Goal: Communication & Community: Answer question/provide support

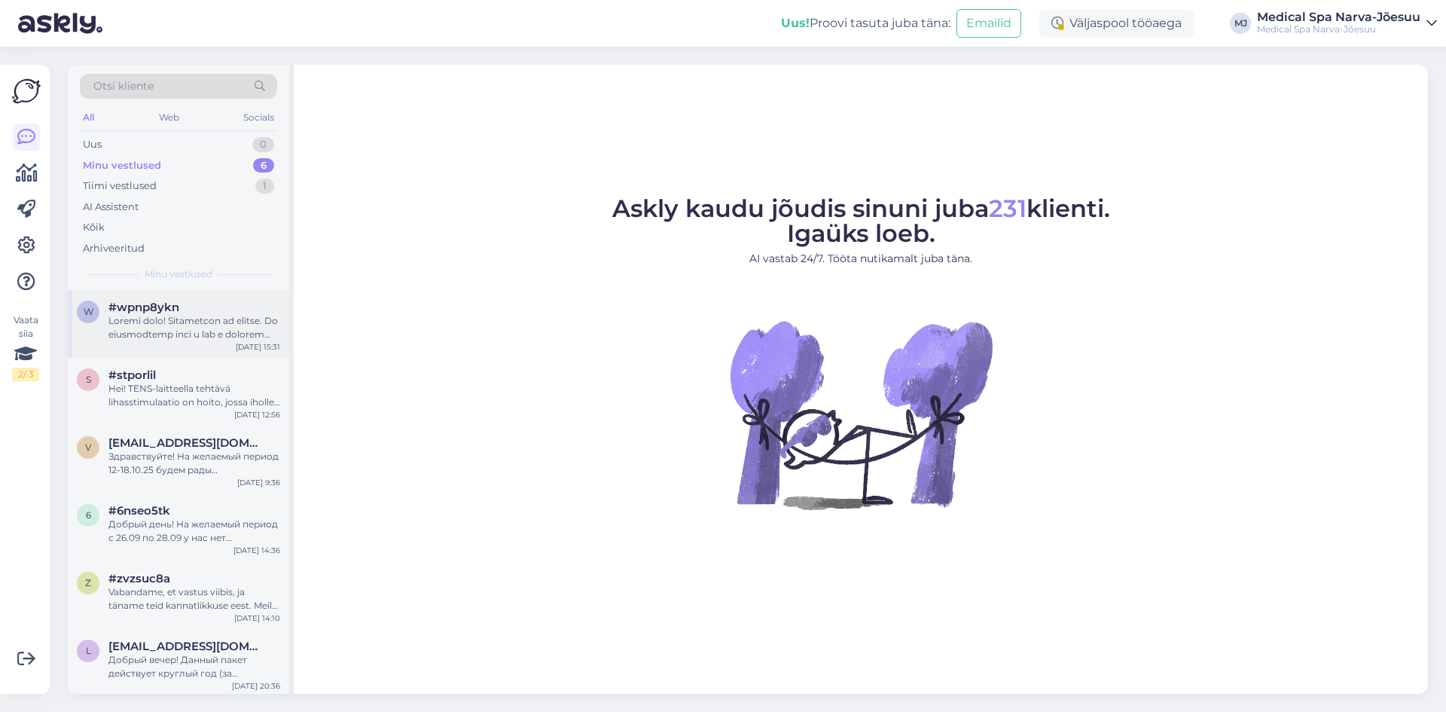
click at [178, 333] on div at bounding box center [194, 327] width 172 height 27
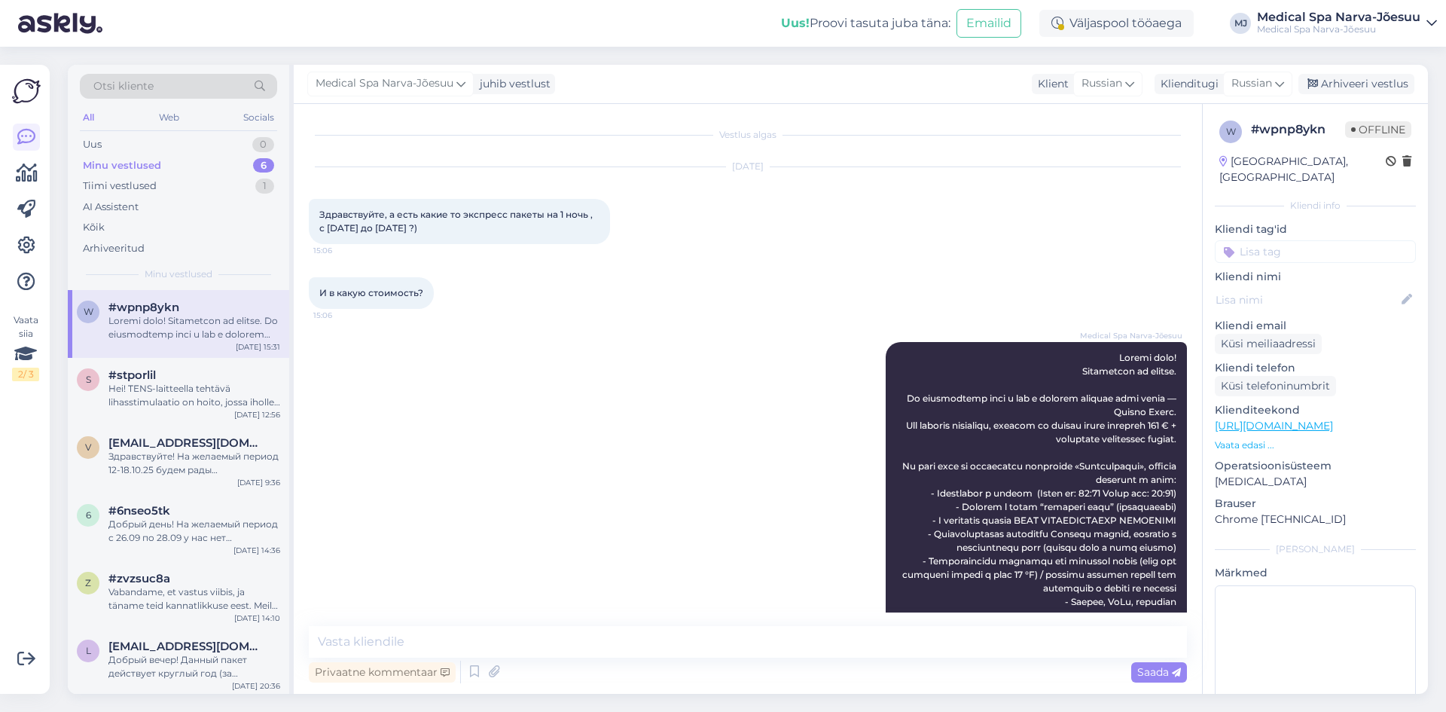
scroll to position [103, 0]
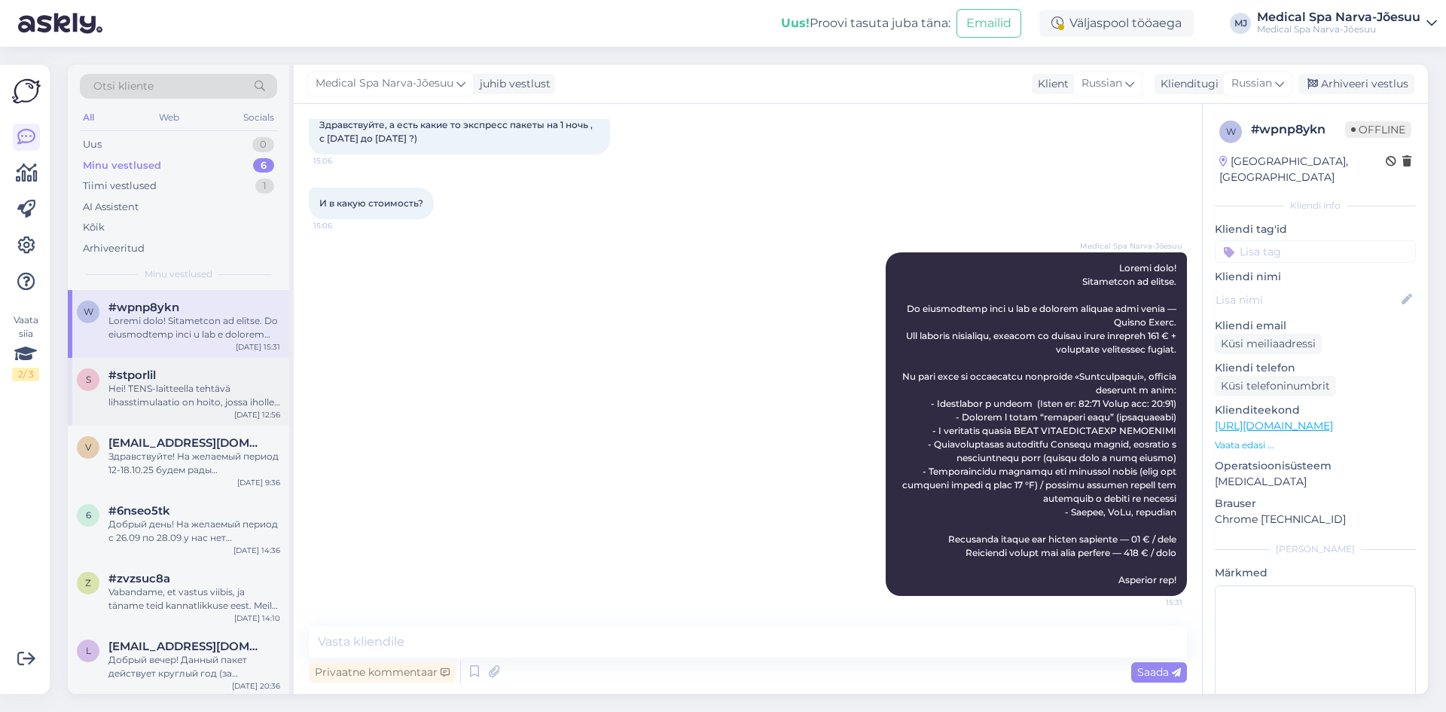
click at [169, 364] on div "s #stporlil Hei! TENS-laitteella tehtävä lihasstimulaatio on hoito, jossa iholl…" at bounding box center [178, 392] width 221 height 68
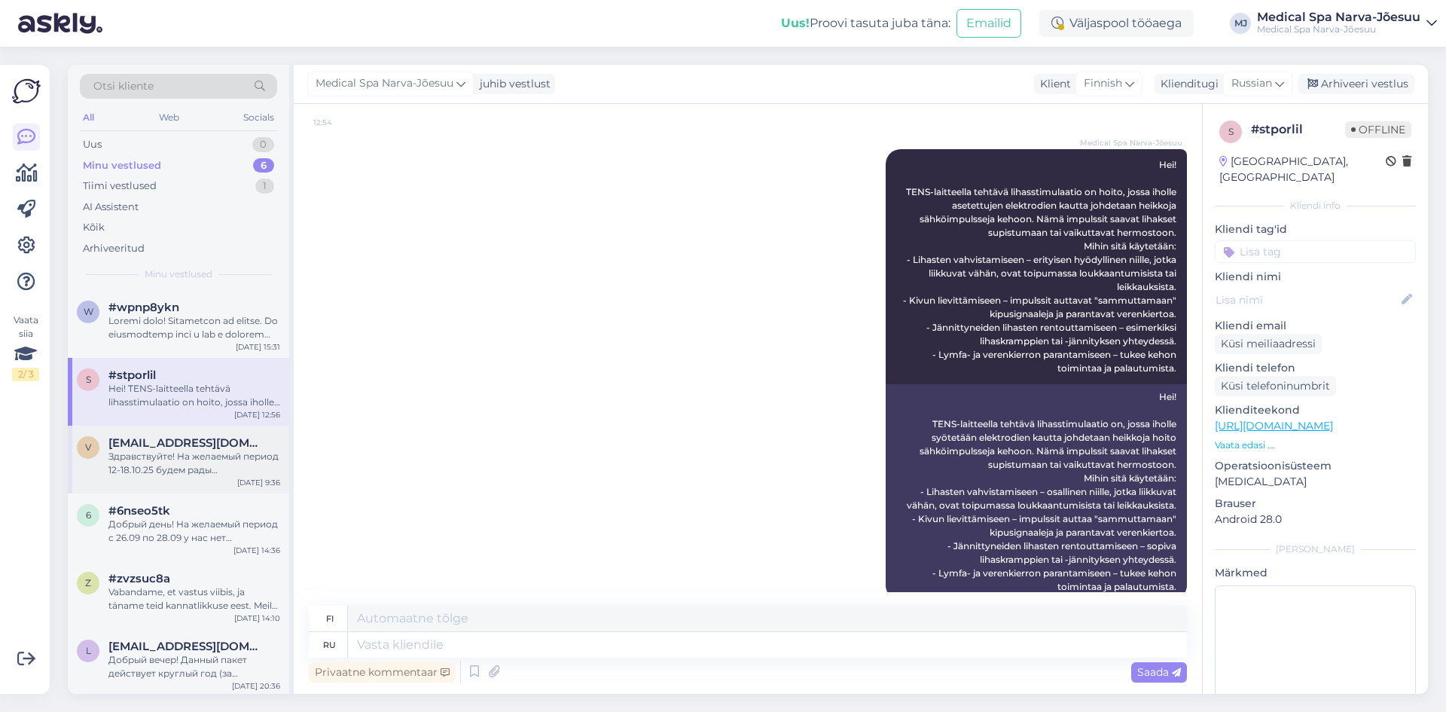
click at [160, 446] on span "[EMAIL_ADDRESS][DOMAIN_NAME]" at bounding box center [186, 443] width 157 height 14
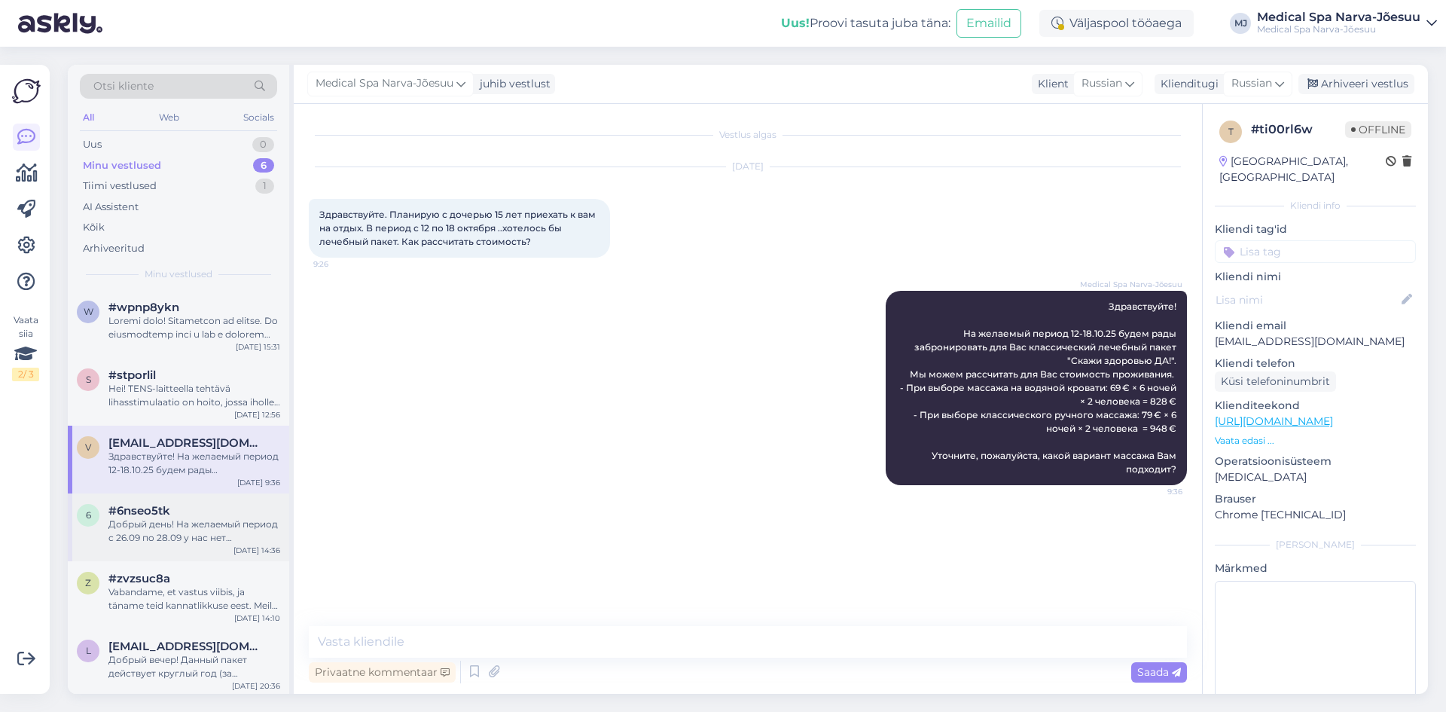
click at [170, 514] on div "#6nseo5tk" at bounding box center [194, 511] width 172 height 14
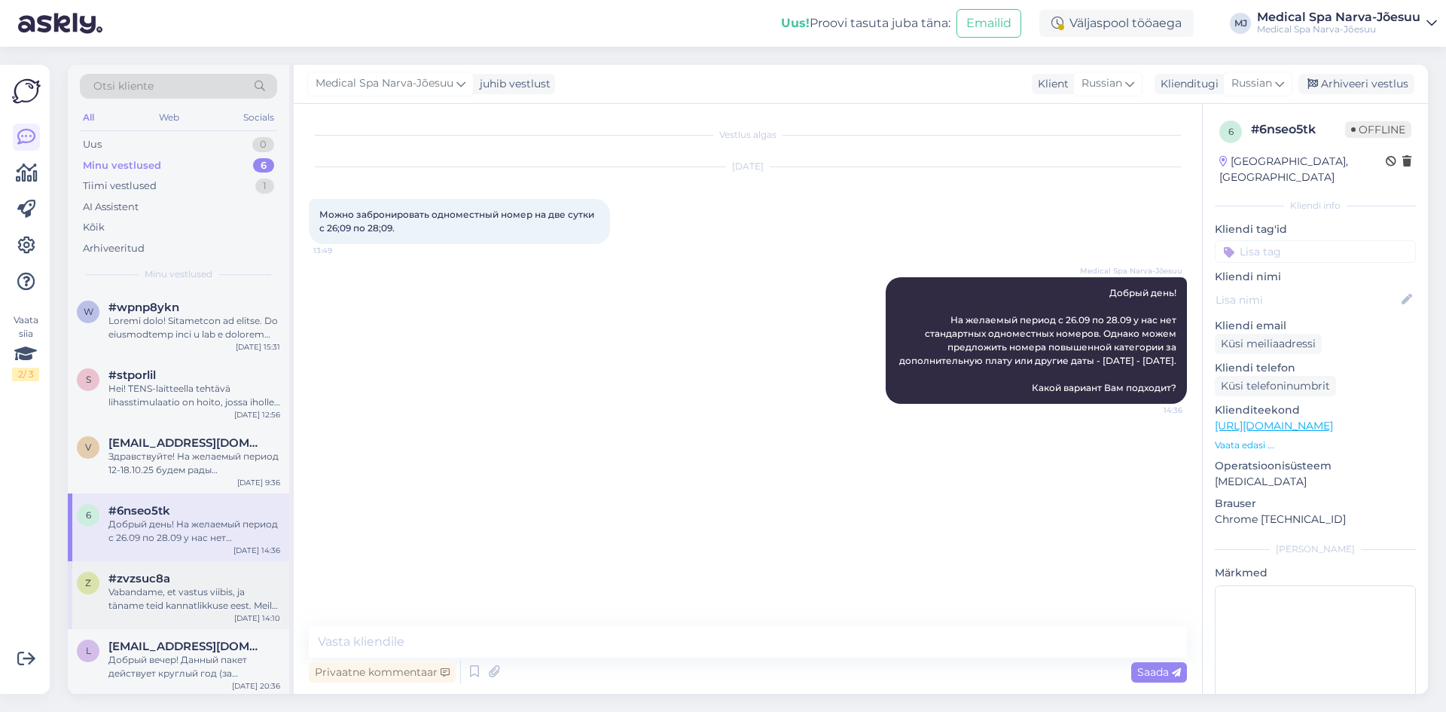
click at [189, 607] on div "Vabandame, et vastus viibis, ja täname teid kannatlikkuse eest. Meil on hea mee…" at bounding box center [194, 598] width 172 height 27
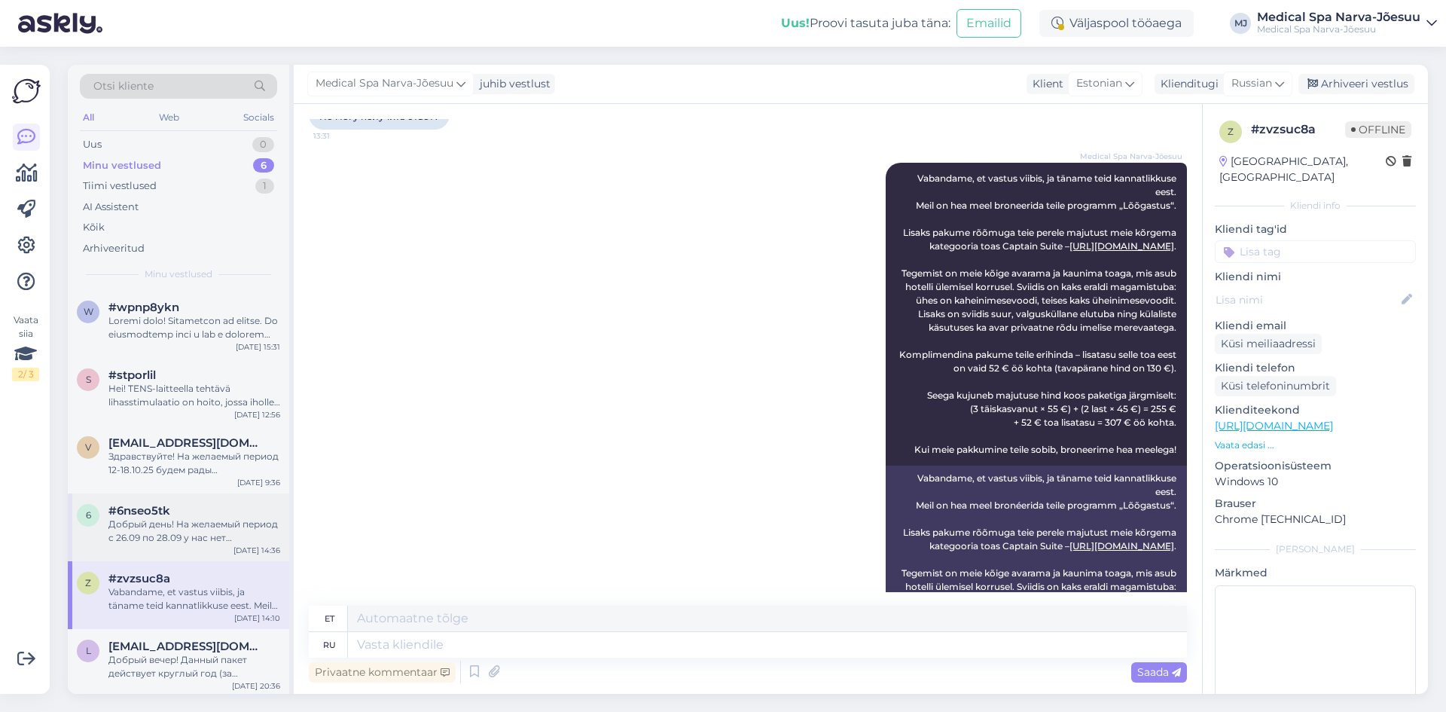
scroll to position [3, 0]
click at [187, 638] on span "[EMAIL_ADDRESS][DOMAIN_NAME]" at bounding box center [186, 643] width 157 height 14
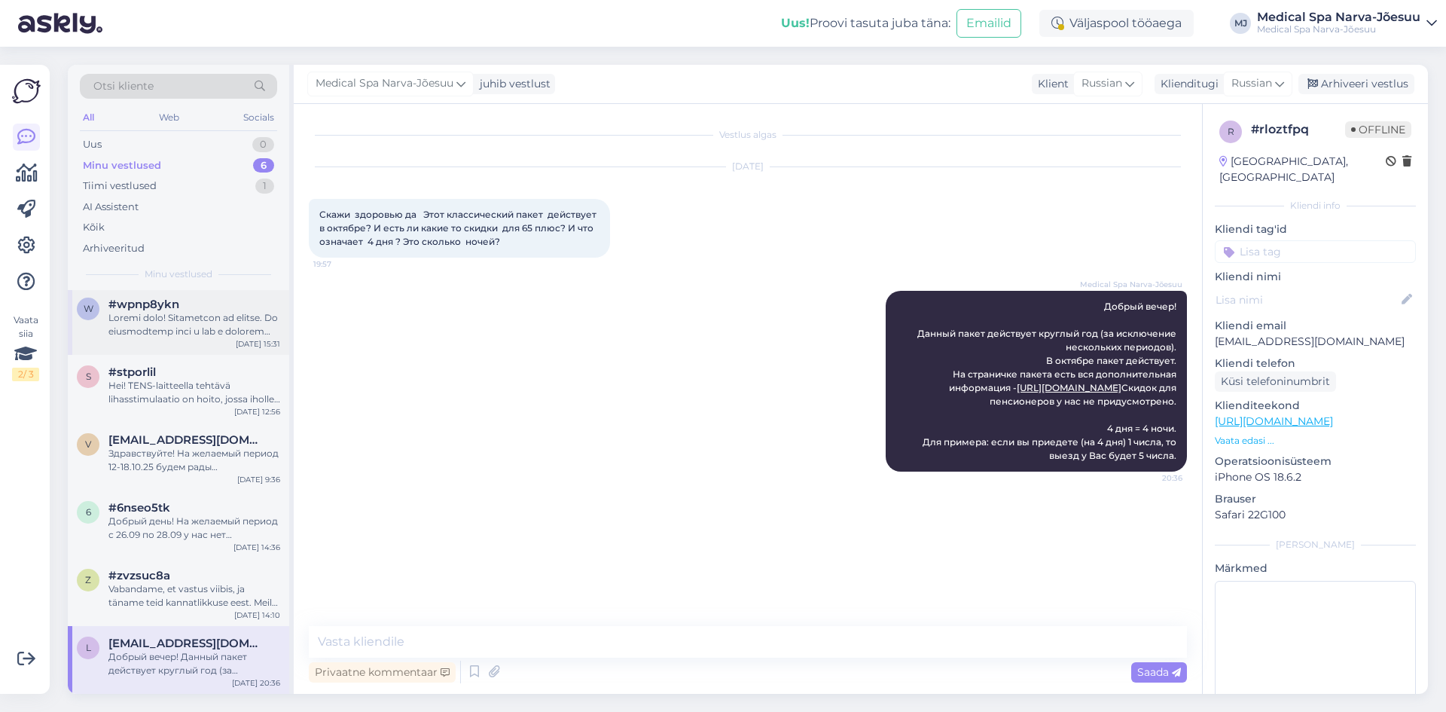
scroll to position [0, 0]
click at [143, 185] on div "Tiimi vestlused" at bounding box center [120, 185] width 74 height 15
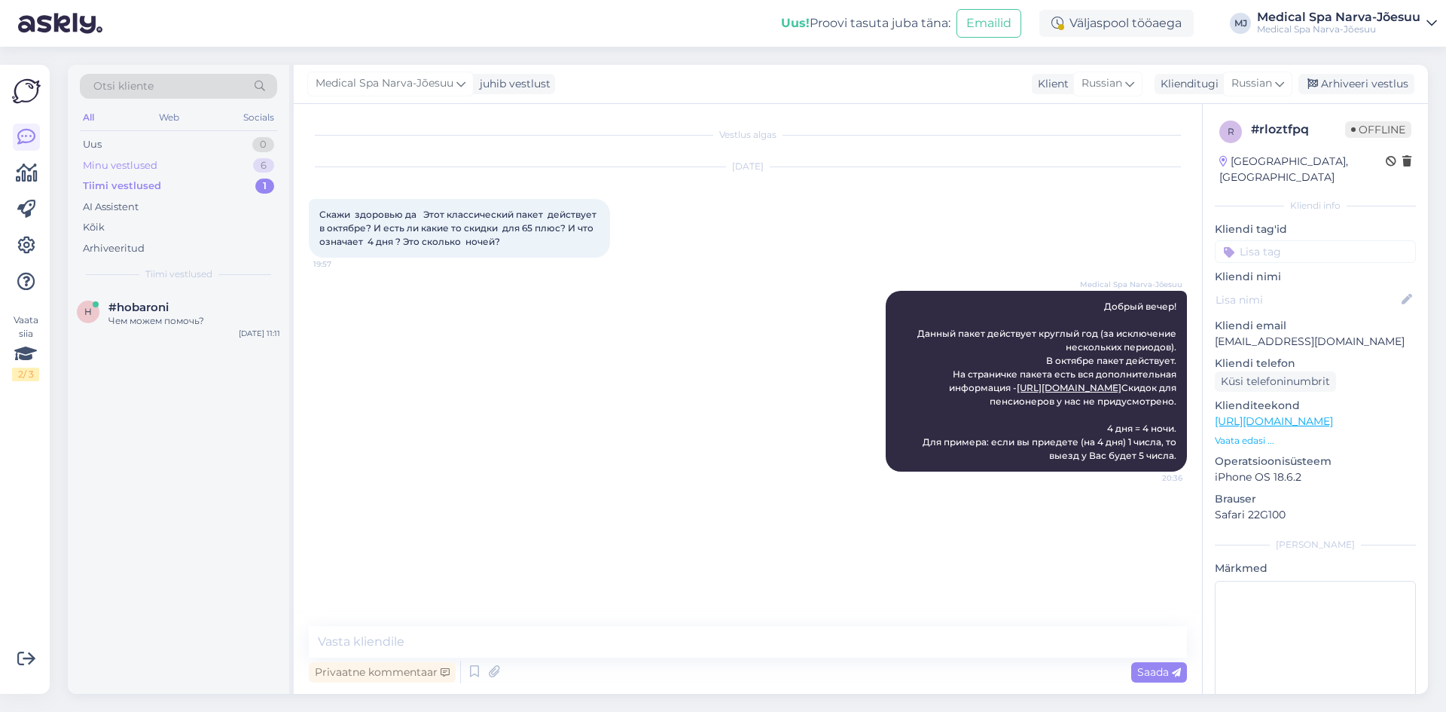
click at [132, 165] on div "Minu vestlused" at bounding box center [120, 165] width 75 height 15
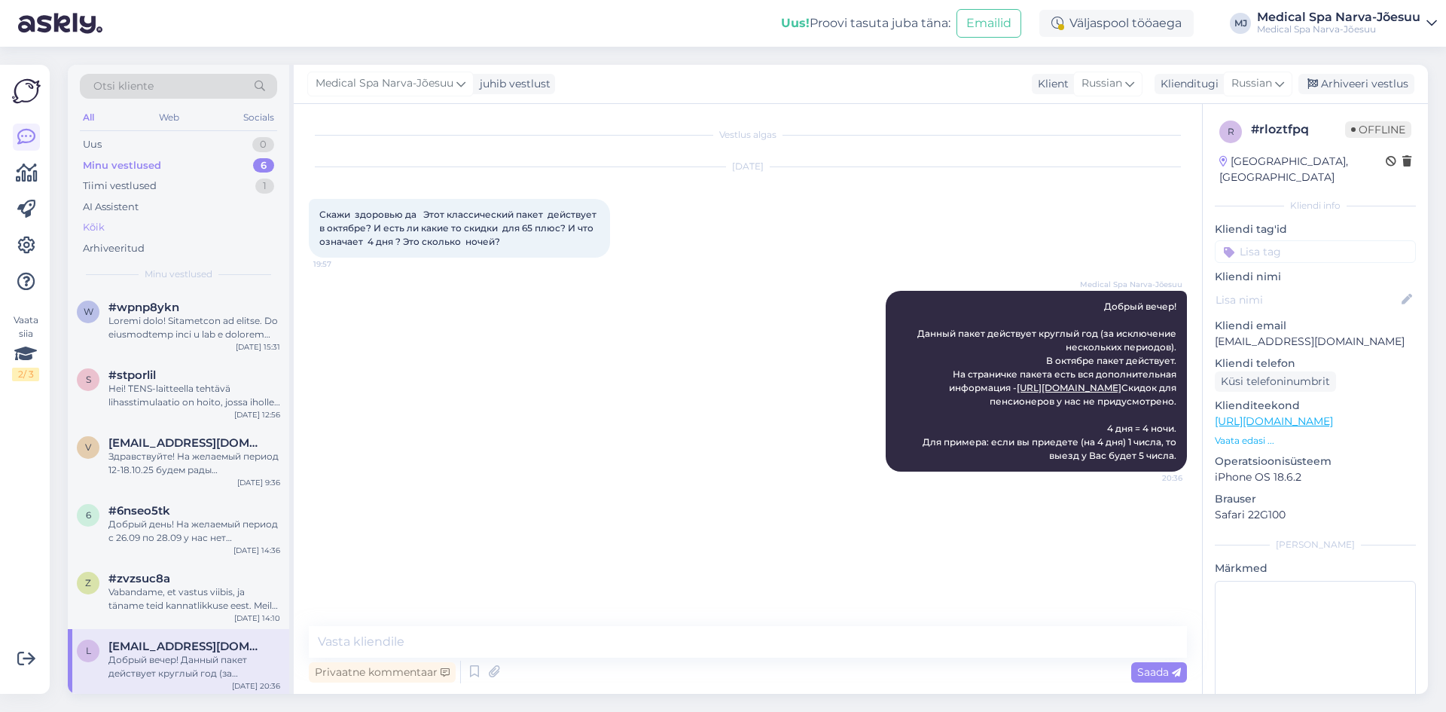
click at [121, 234] on div "Kõik" at bounding box center [178, 227] width 197 height 21
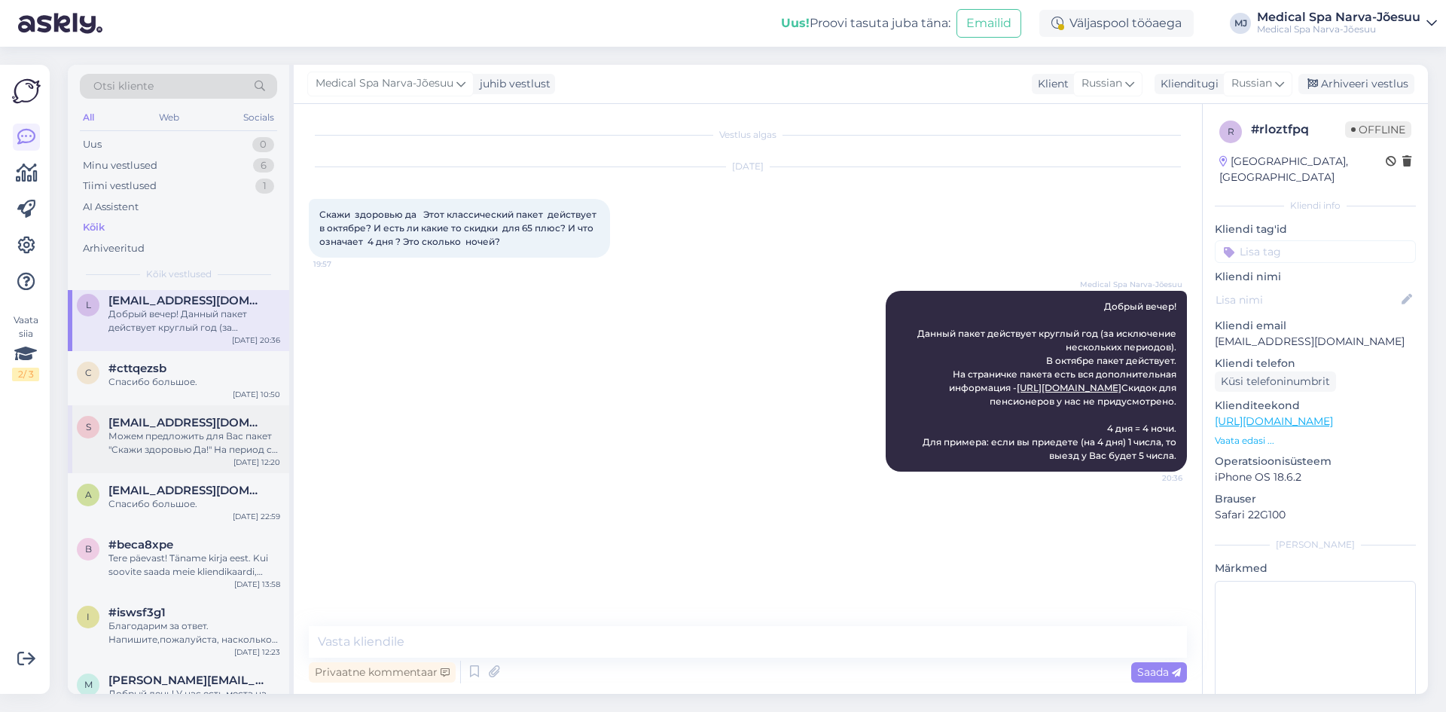
scroll to position [602, 0]
click at [206, 376] on div "Спасибо большое." at bounding box center [194, 383] width 172 height 14
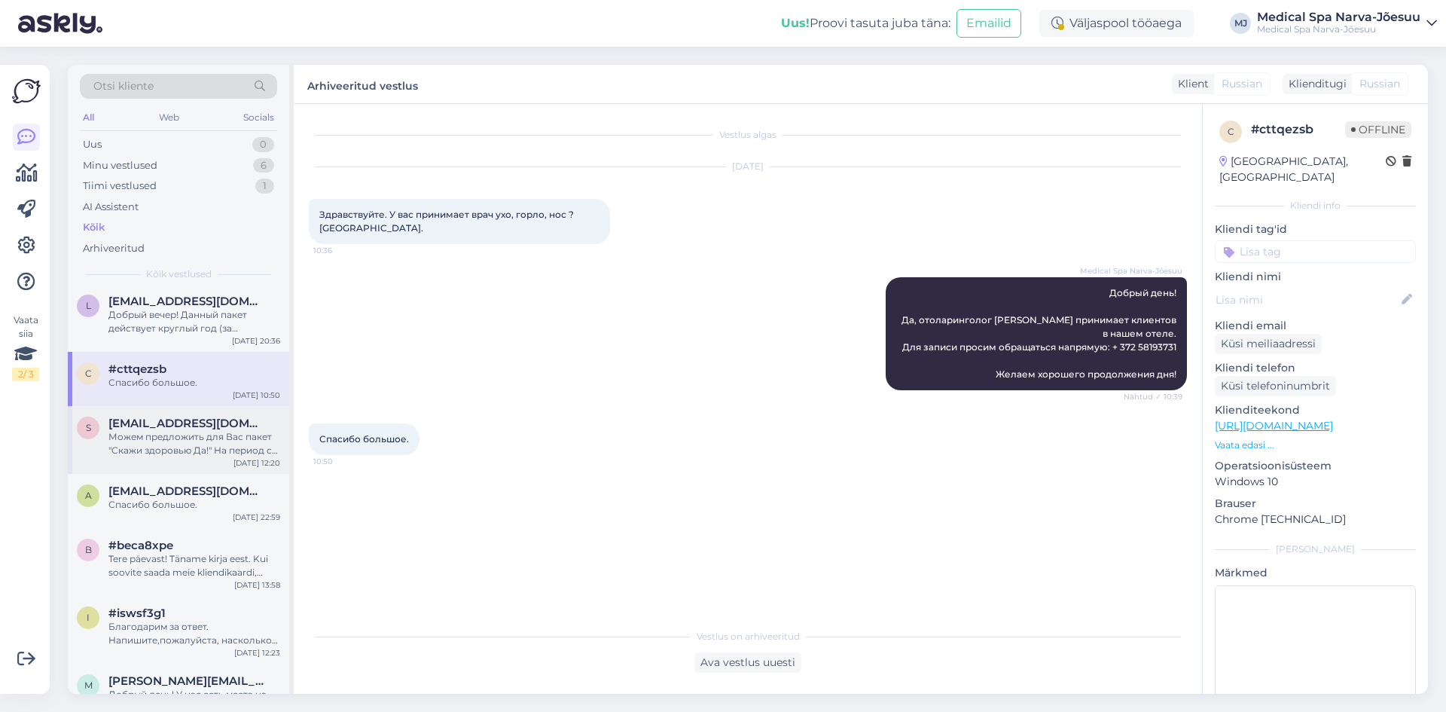
click at [197, 424] on span "[EMAIL_ADDRESS][DOMAIN_NAME]" at bounding box center [186, 423] width 157 height 14
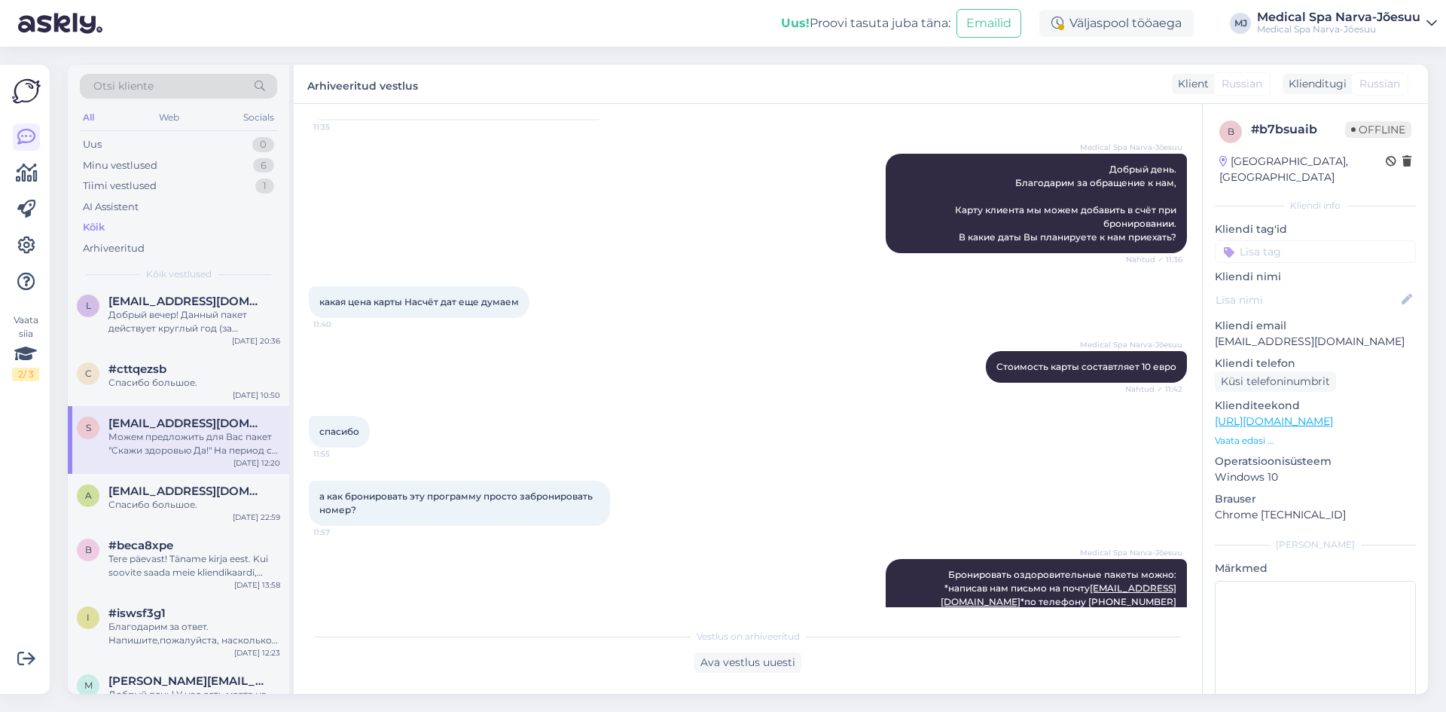
scroll to position [0, 0]
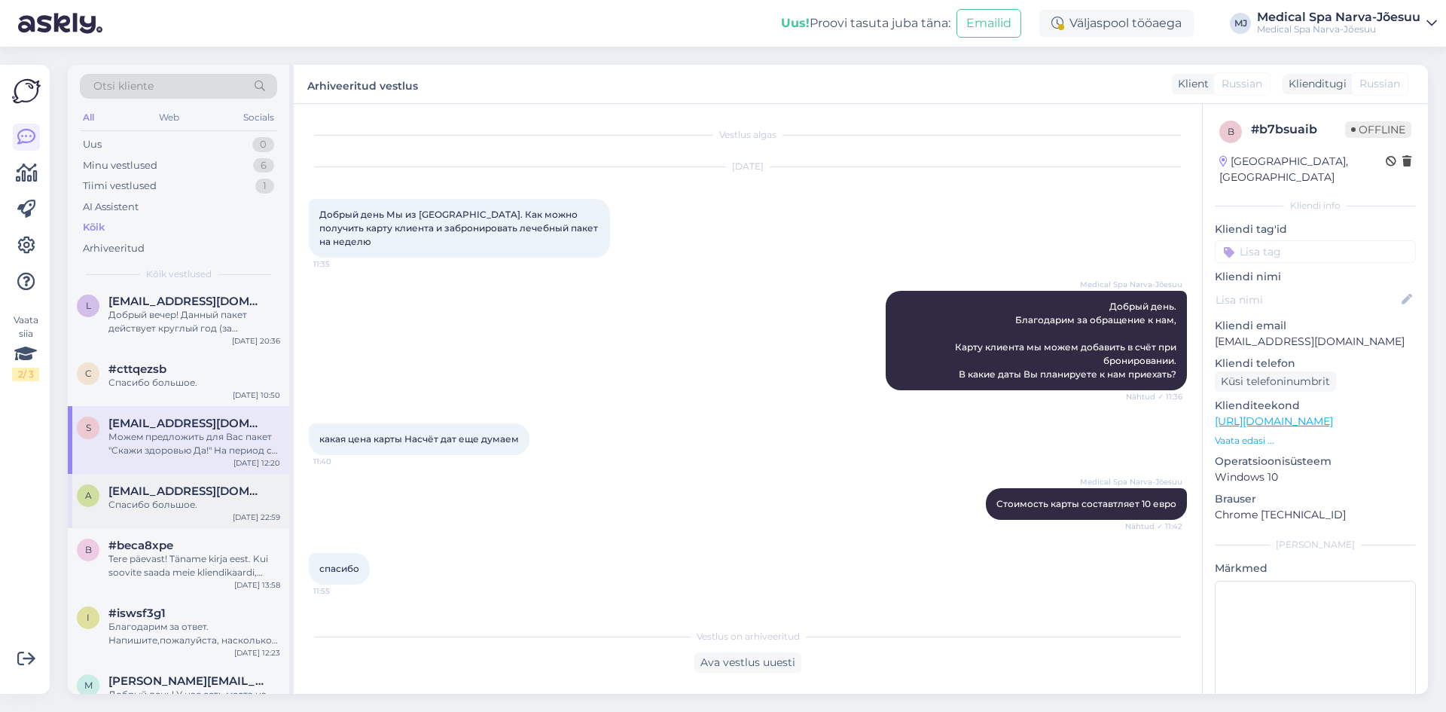
click at [215, 515] on div "a [EMAIL_ADDRESS][DOMAIN_NAME] Спасибо большое. [DATE] 22:59" at bounding box center [178, 501] width 221 height 54
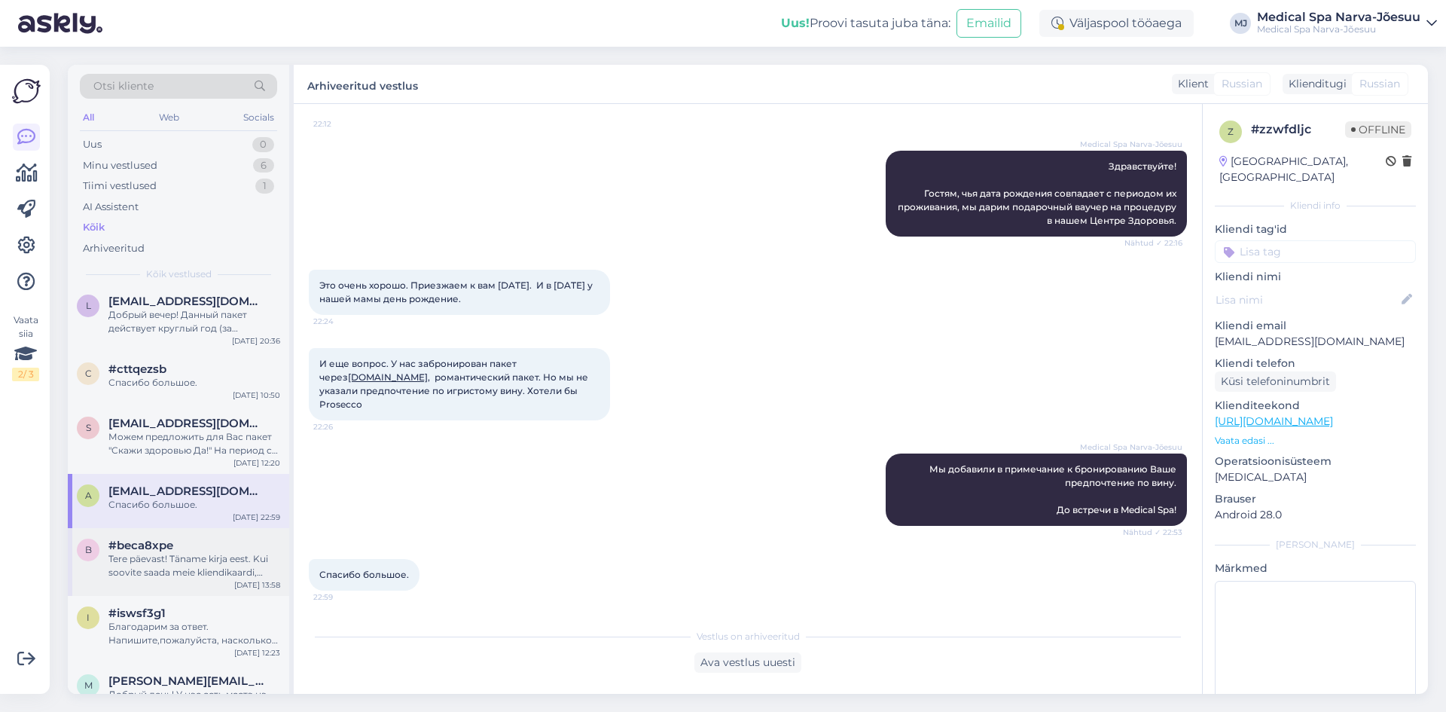
click at [200, 552] on div "Tere päevast! Täname kirja eest. Kui soovite saada meie kliendikaardi, saate [P…" at bounding box center [194, 565] width 172 height 27
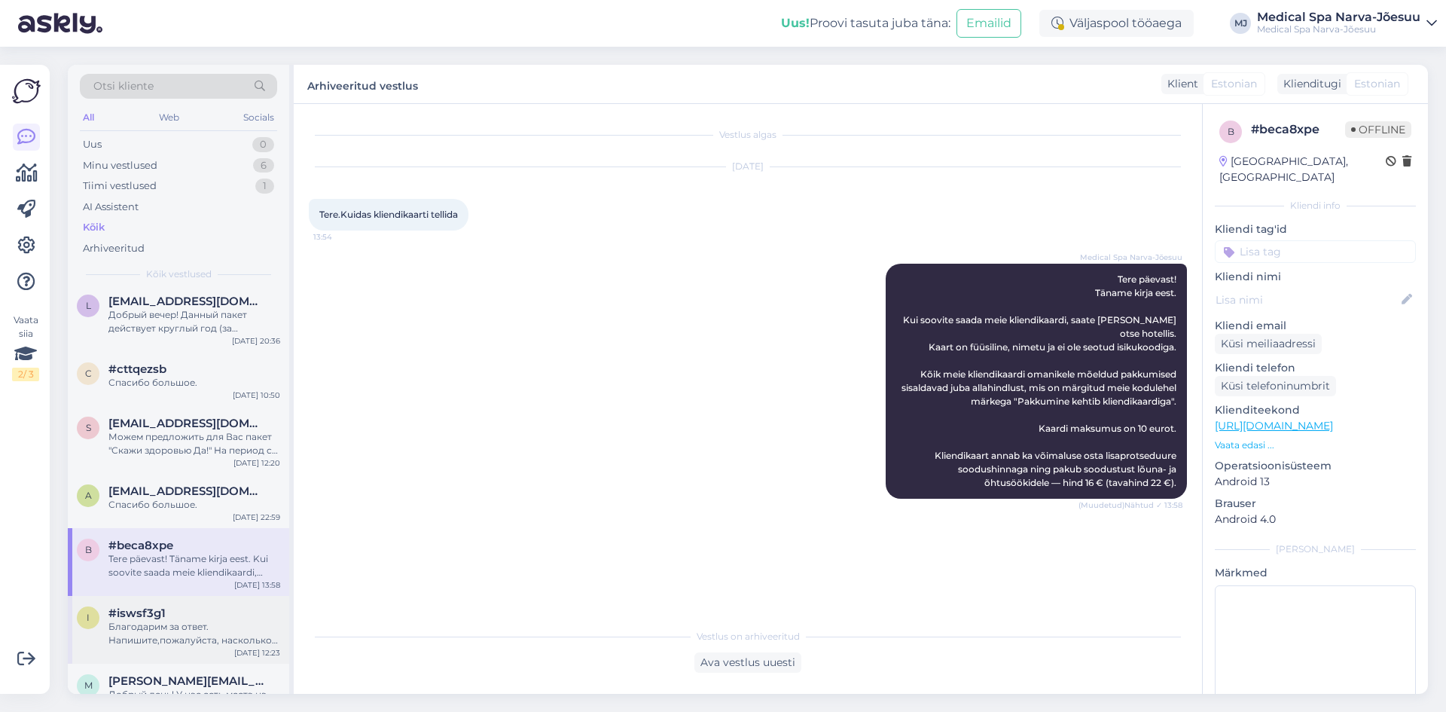
click at [184, 610] on div "#iswsf3g1" at bounding box center [194, 613] width 172 height 14
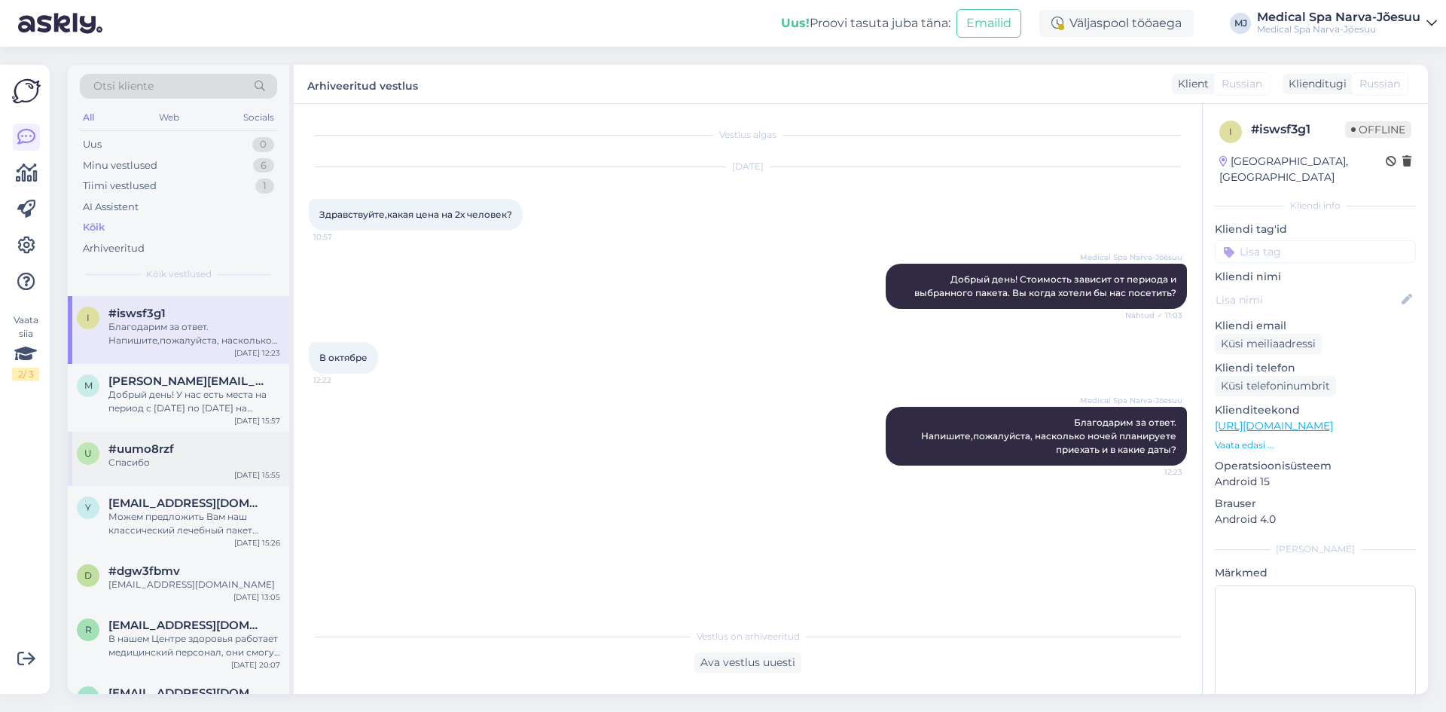
scroll to position [904, 0]
click at [219, 386] on div "Добрый день! У нас есть места на период с [DATE] по [DATE] на сеньорский оздоро…" at bounding box center [194, 399] width 172 height 27
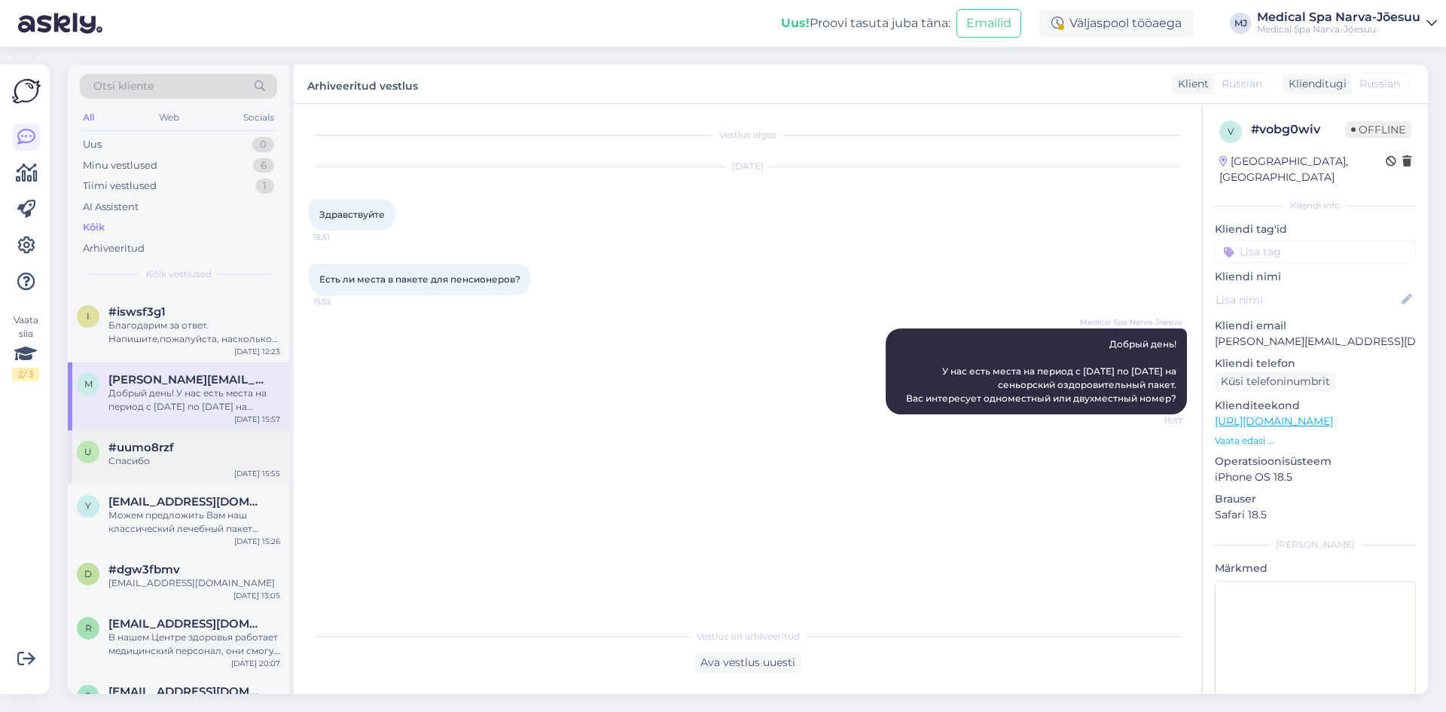
click at [215, 445] on div "#uumo8rzf" at bounding box center [194, 447] width 172 height 14
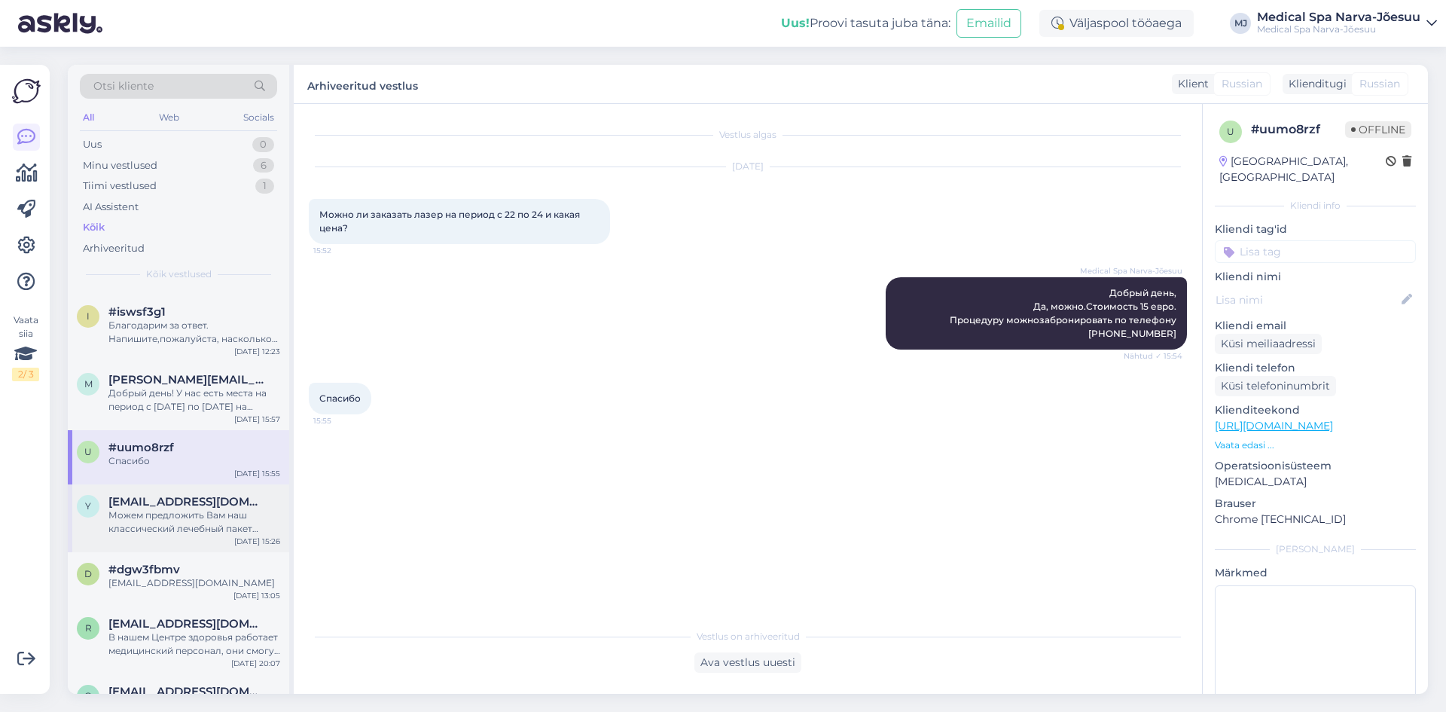
click at [189, 521] on div "Можем предложить Вам наш классический лечебный пакет "Скажи Здоровью Да!" [URL]…" at bounding box center [194, 521] width 172 height 27
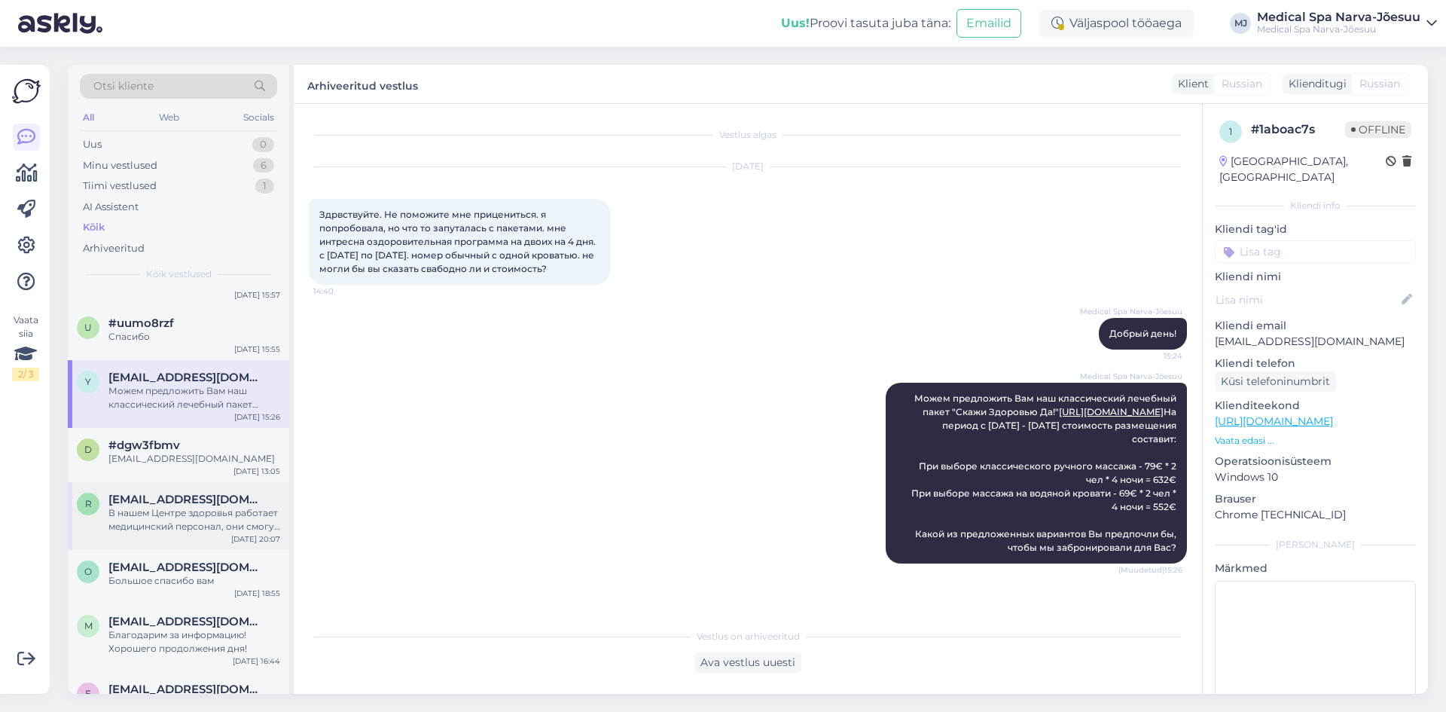
scroll to position [1054, 0]
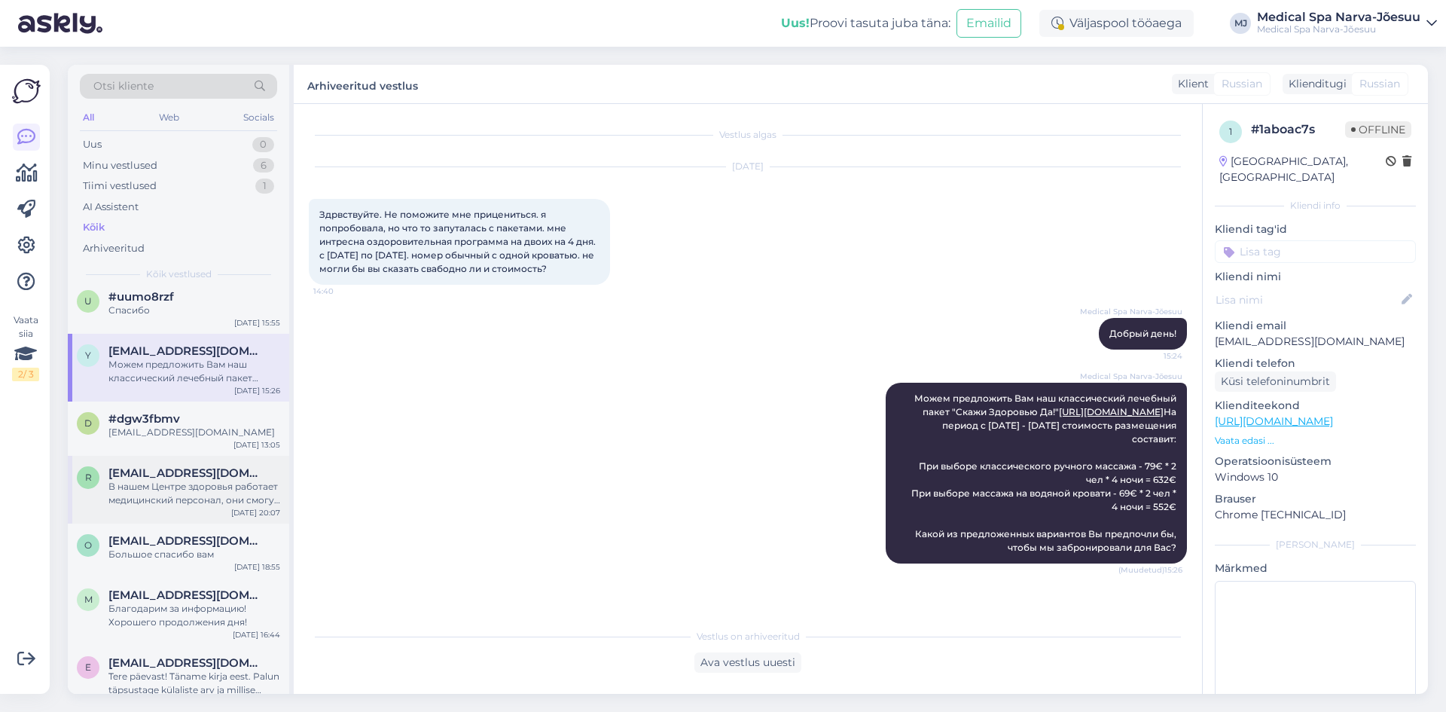
click at [193, 456] on div "r [EMAIL_ADDRESS][DOMAIN_NAME] В нашем Центре здоровья работает медицинский пер…" at bounding box center [178, 490] width 221 height 68
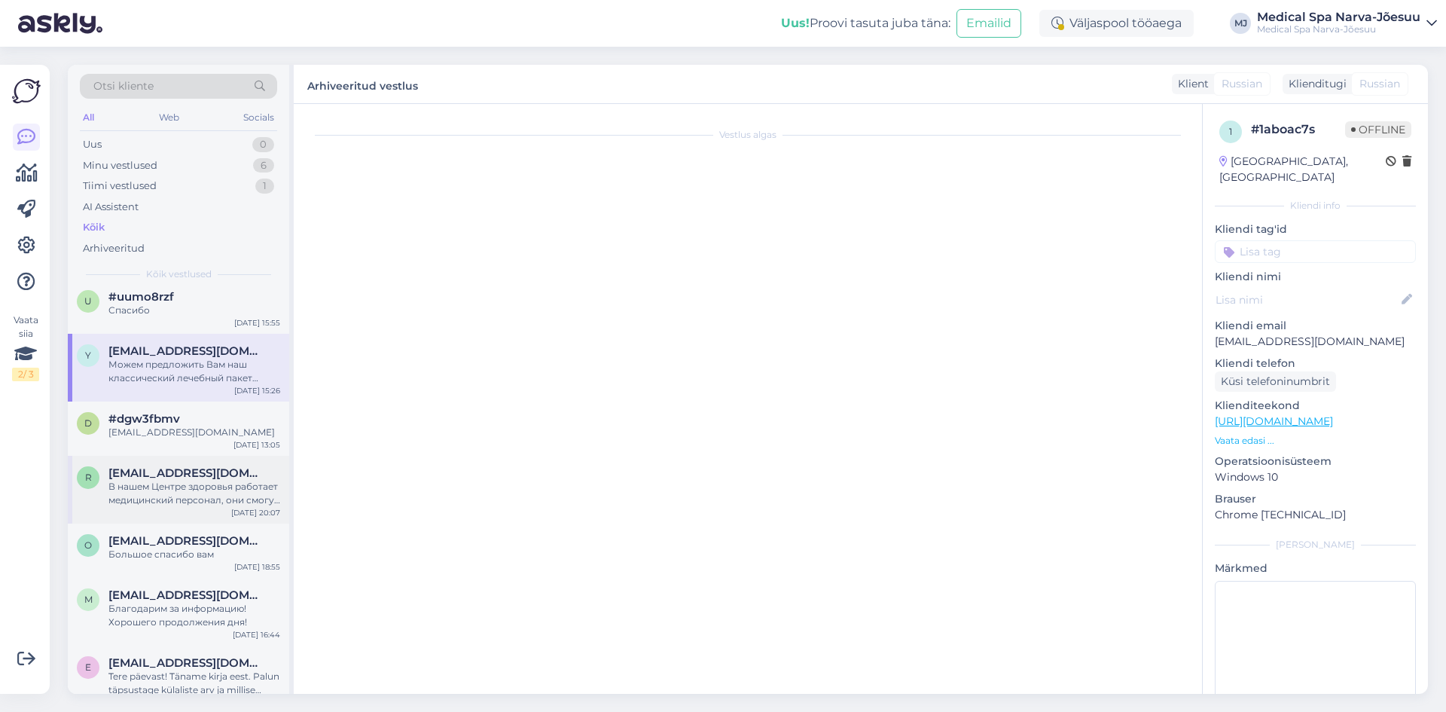
scroll to position [917, 0]
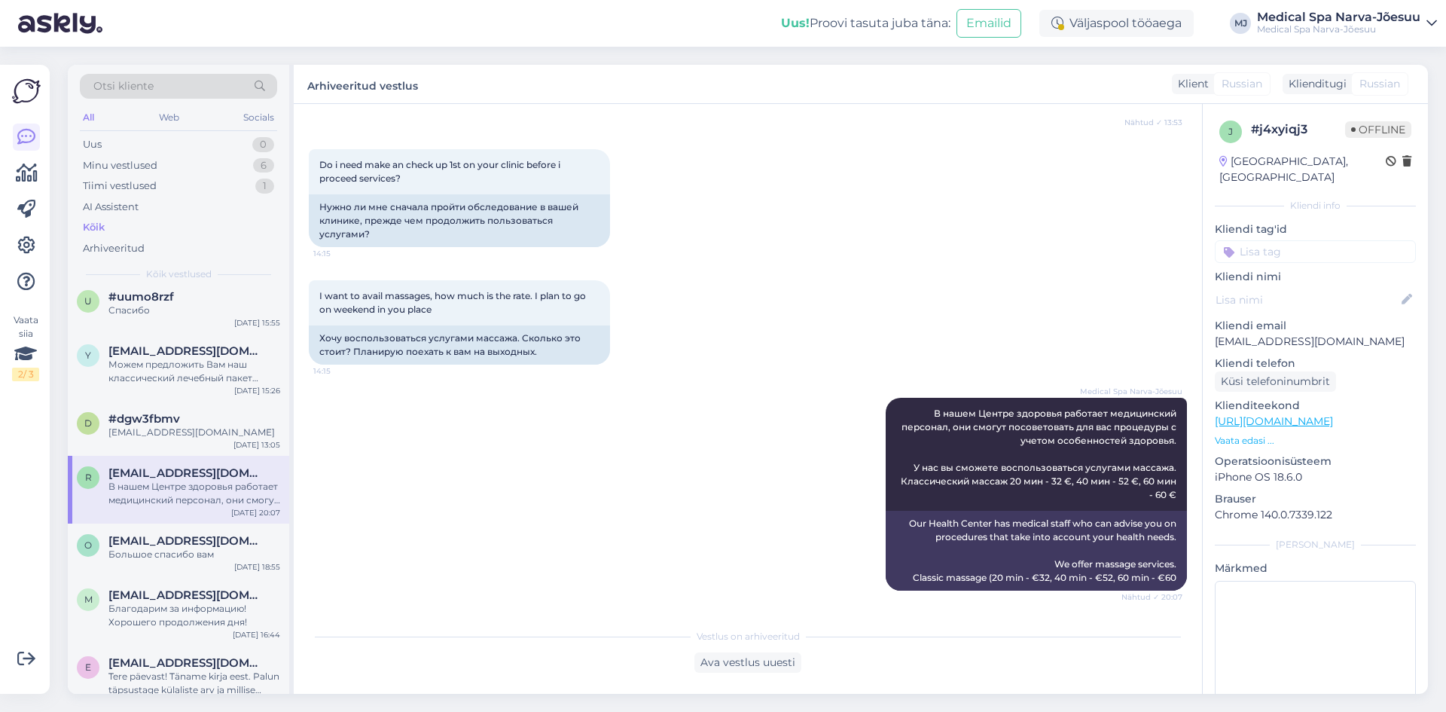
click at [183, 499] on div "В нашем Центре здоровья работает медицинский персонал, они смогут посоветовать …" at bounding box center [194, 493] width 172 height 27
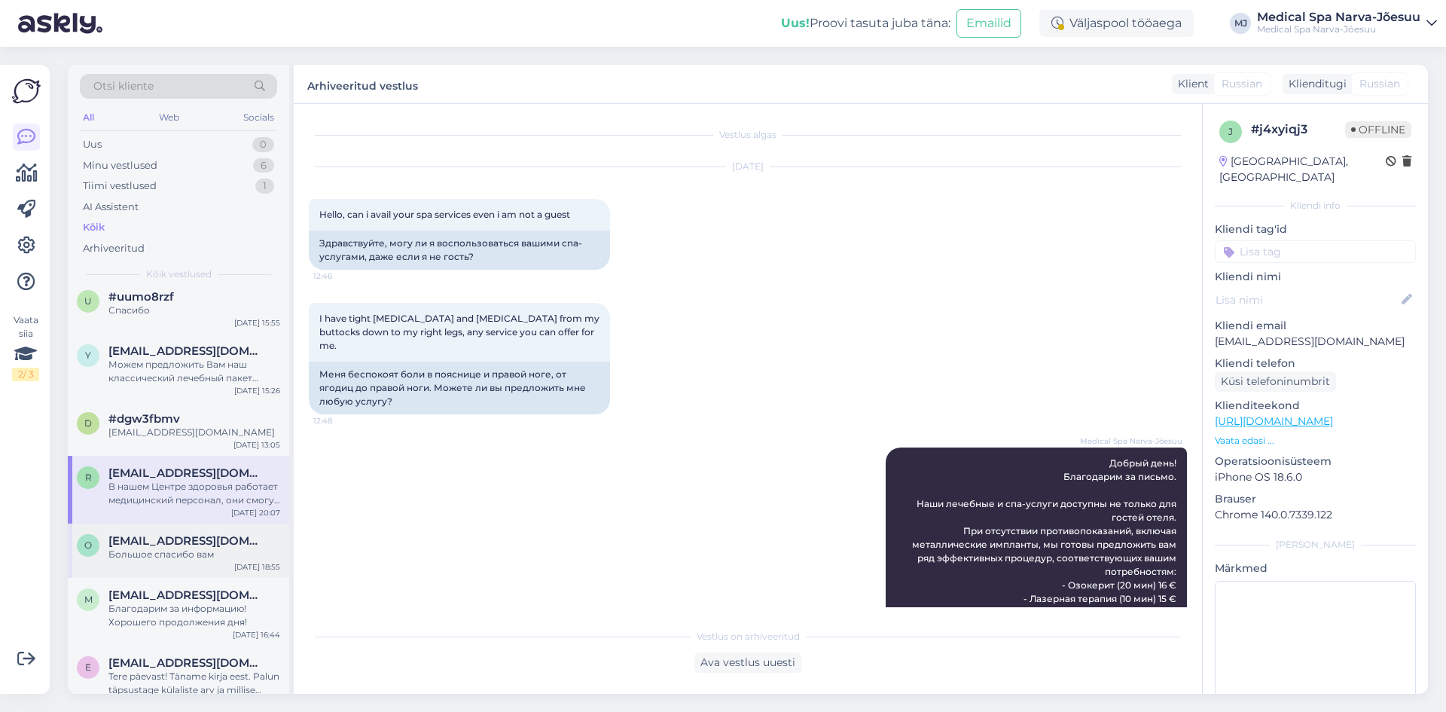
click at [203, 547] on div "Большое спасибо вам" at bounding box center [194, 554] width 172 height 14
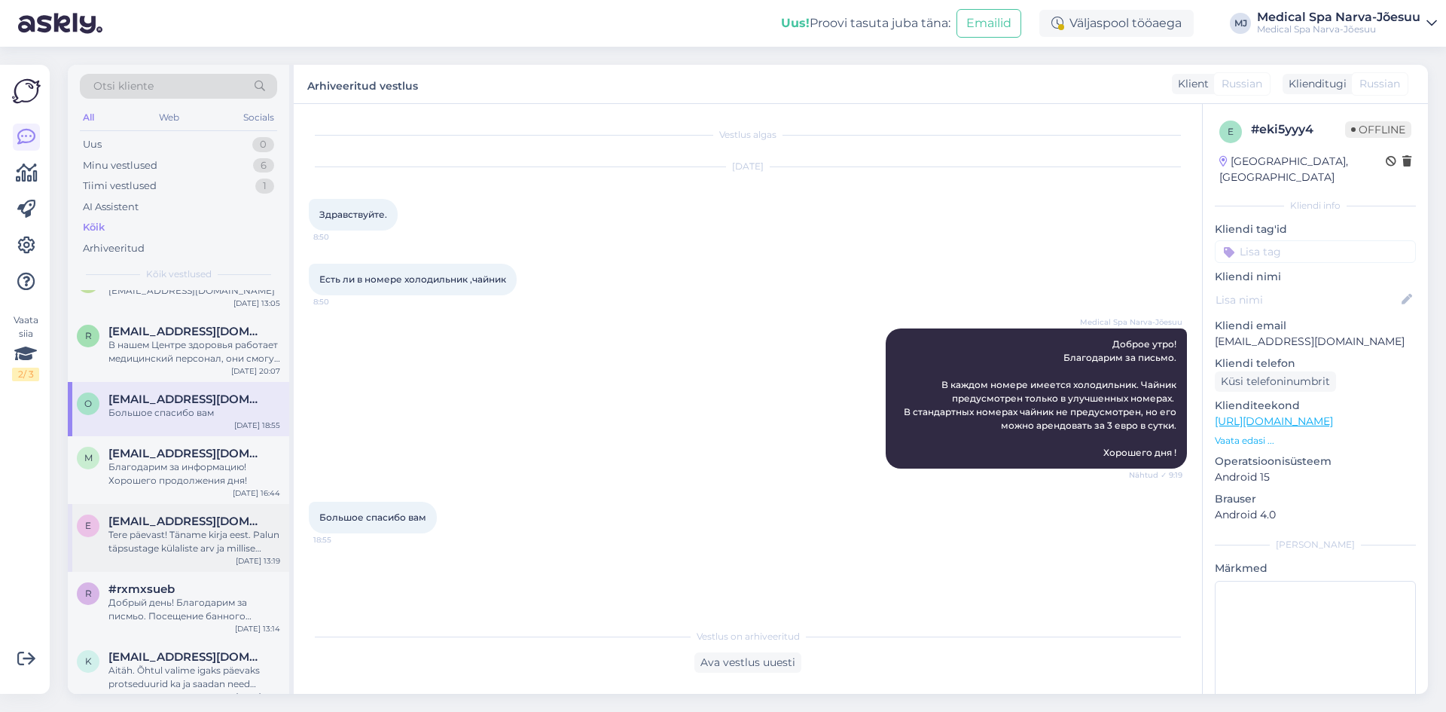
scroll to position [1205, 0]
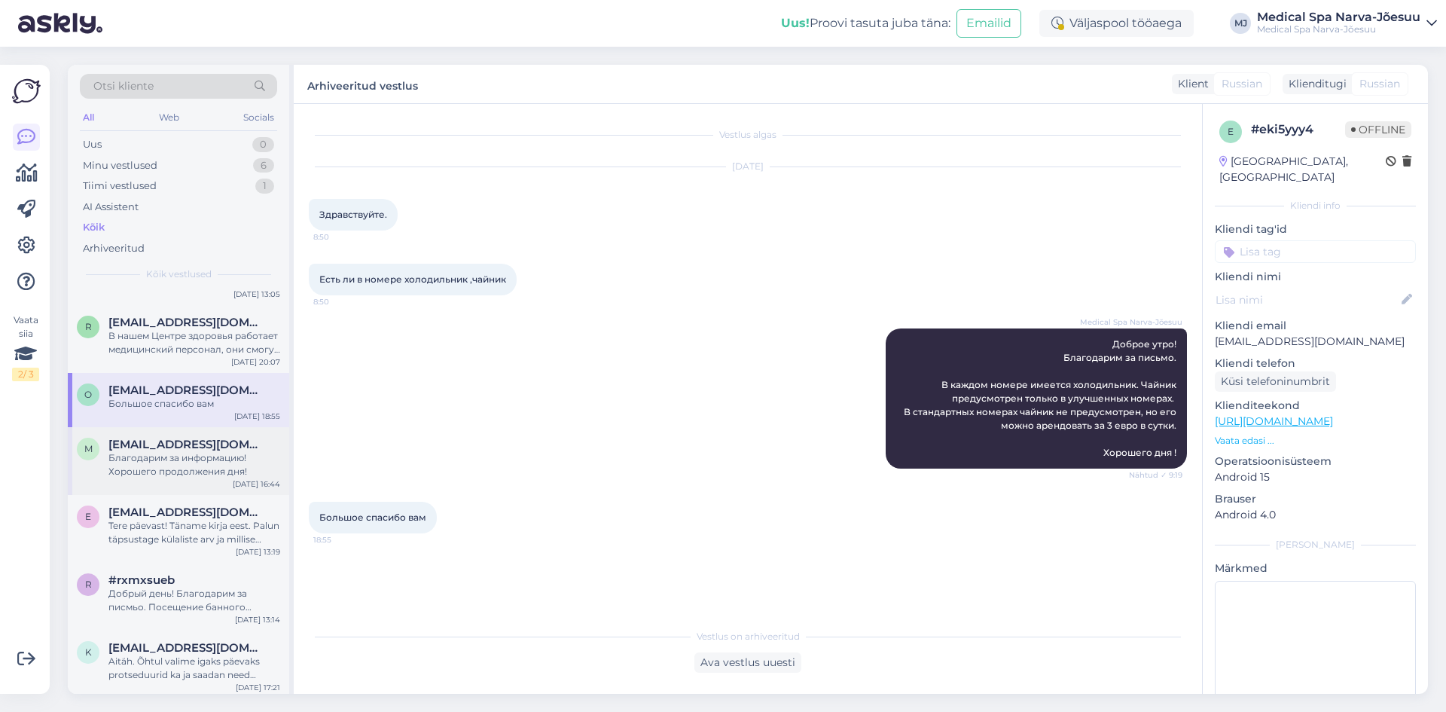
click at [205, 462] on div "Благодарим за информацию! Хорошего продолжения дня!" at bounding box center [194, 464] width 172 height 27
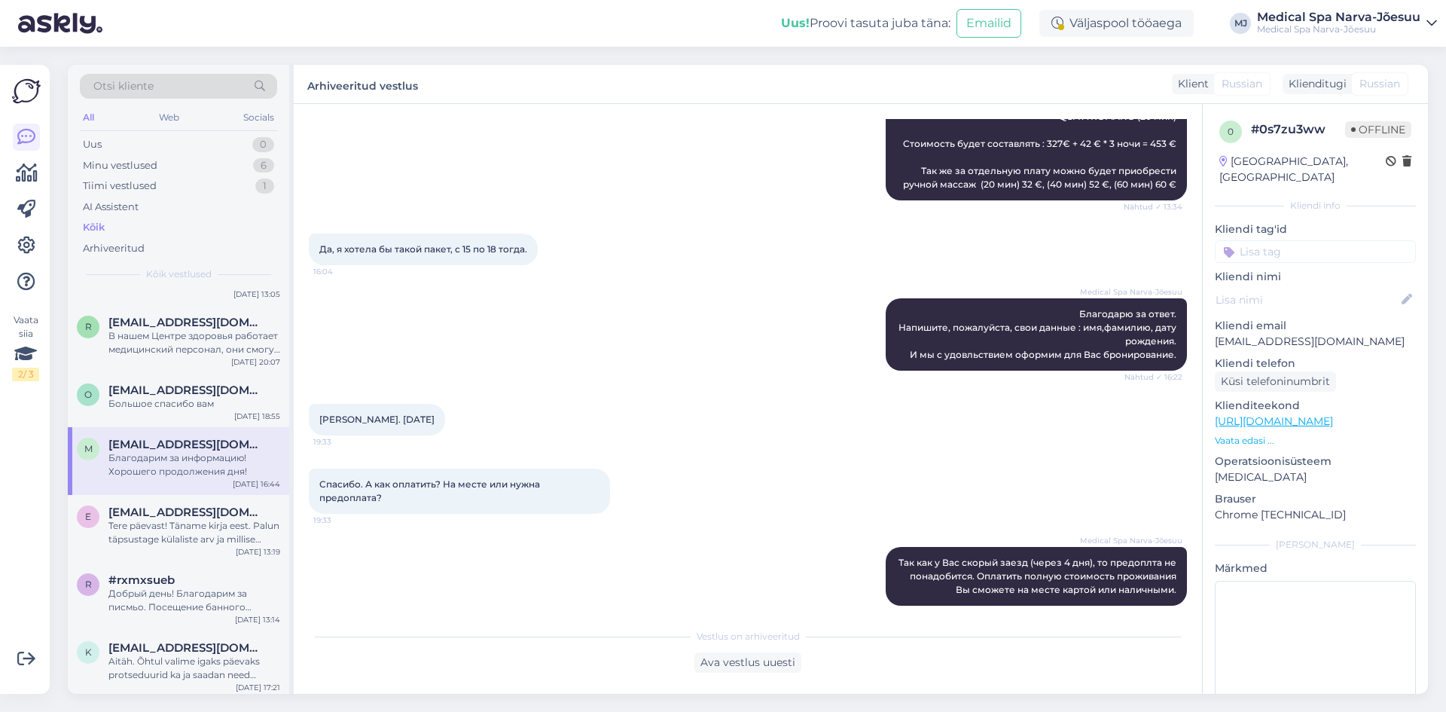
scroll to position [941, 0]
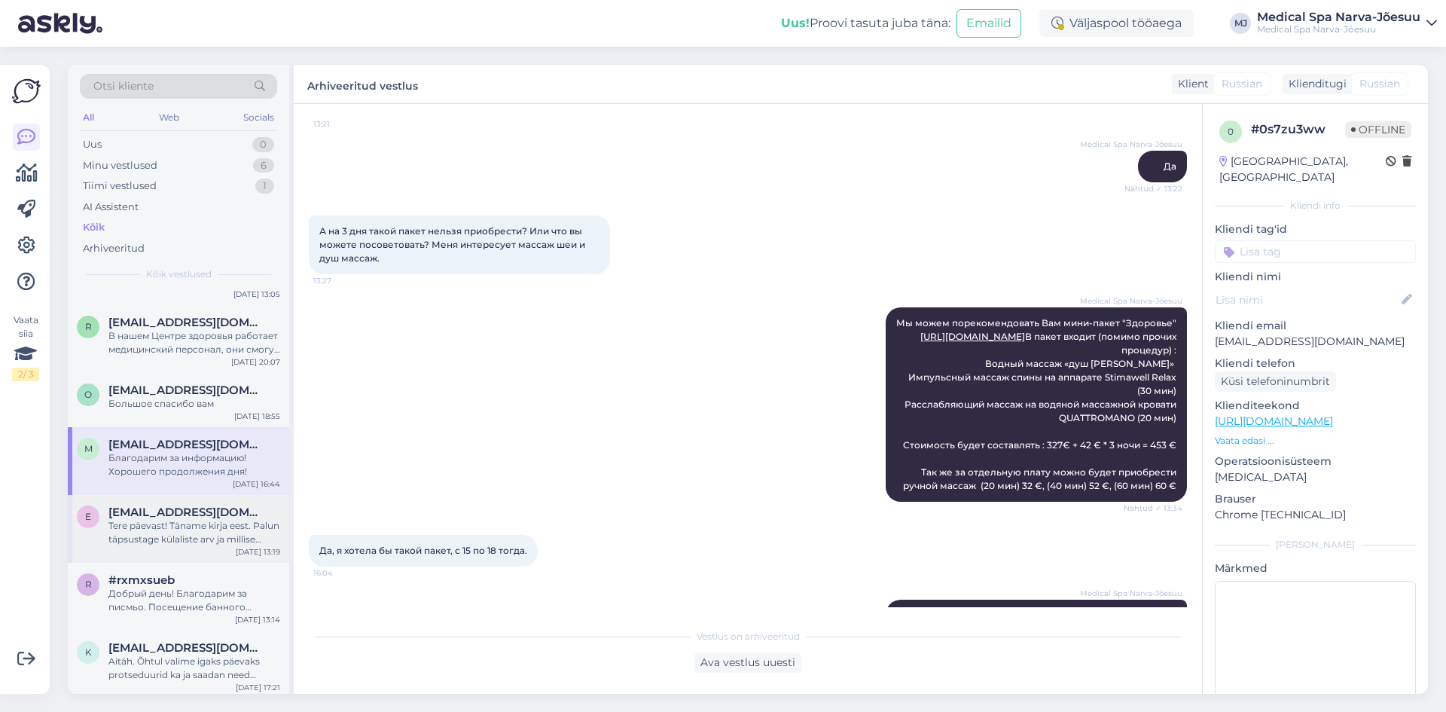
click at [235, 544] on div "Tere päevast! Täname kirja eest. Palun täpsustage külaliste arv ja millise prog…" at bounding box center [194, 532] width 172 height 27
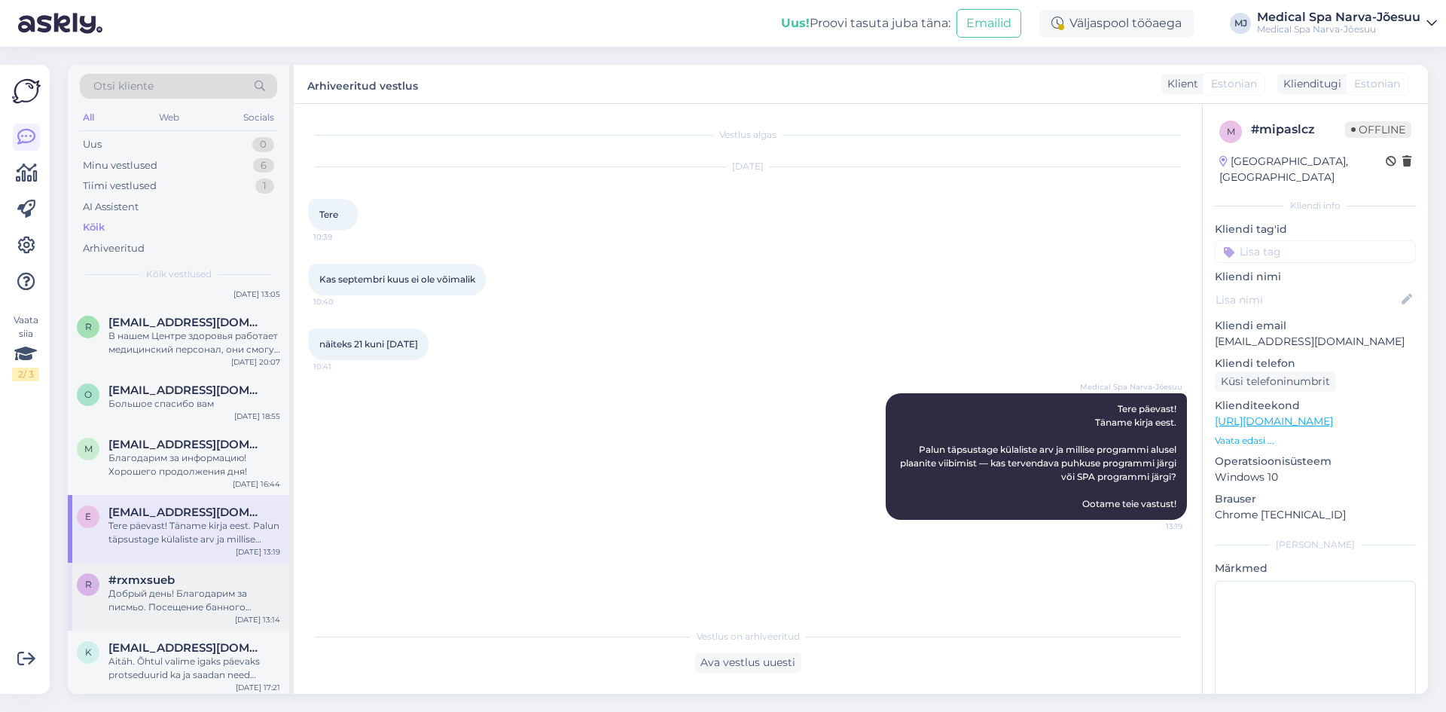
click at [198, 619] on div "r #rxmxsueb Добрый день! Благодарим за писмьо. Посещение банного комплекса стои…" at bounding box center [178, 596] width 221 height 68
